Goal: Task Accomplishment & Management: Use online tool/utility

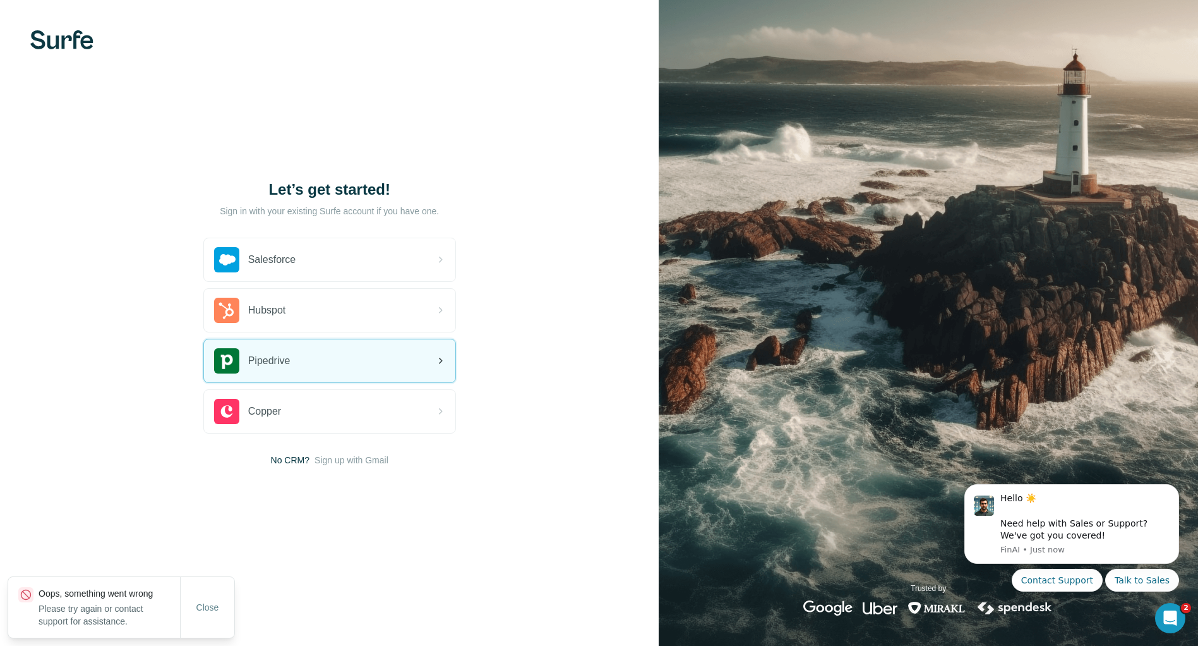
click at [302, 354] on div "Pipedrive" at bounding box center [329, 360] width 251 height 43
click at [330, 376] on div "Pipedrive" at bounding box center [329, 360] width 251 height 43
